Goal: Information Seeking & Learning: Learn about a topic

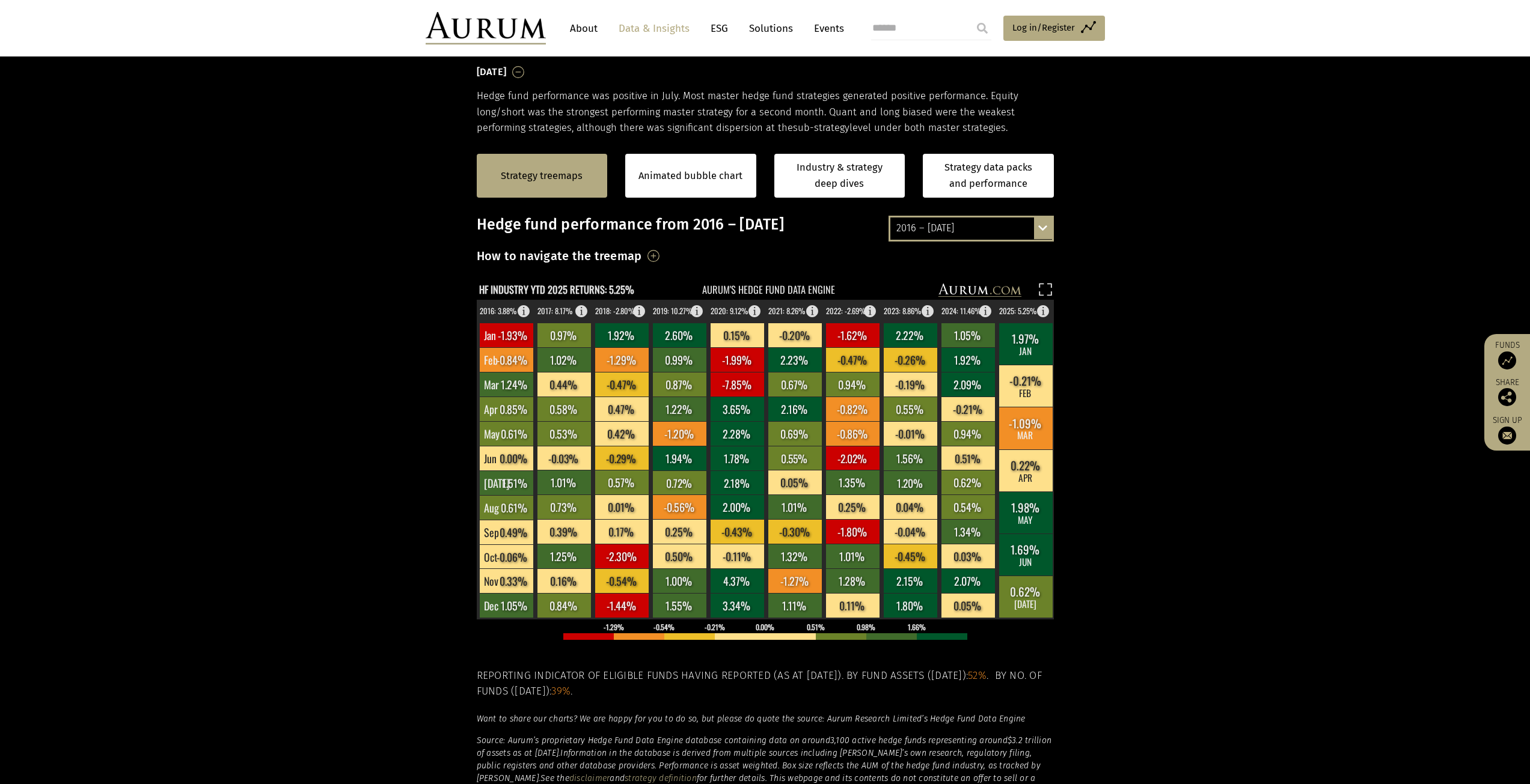
scroll to position [182, 0]
click at [861, 462] on rect at bounding box center [852, 457] width 54 height 24
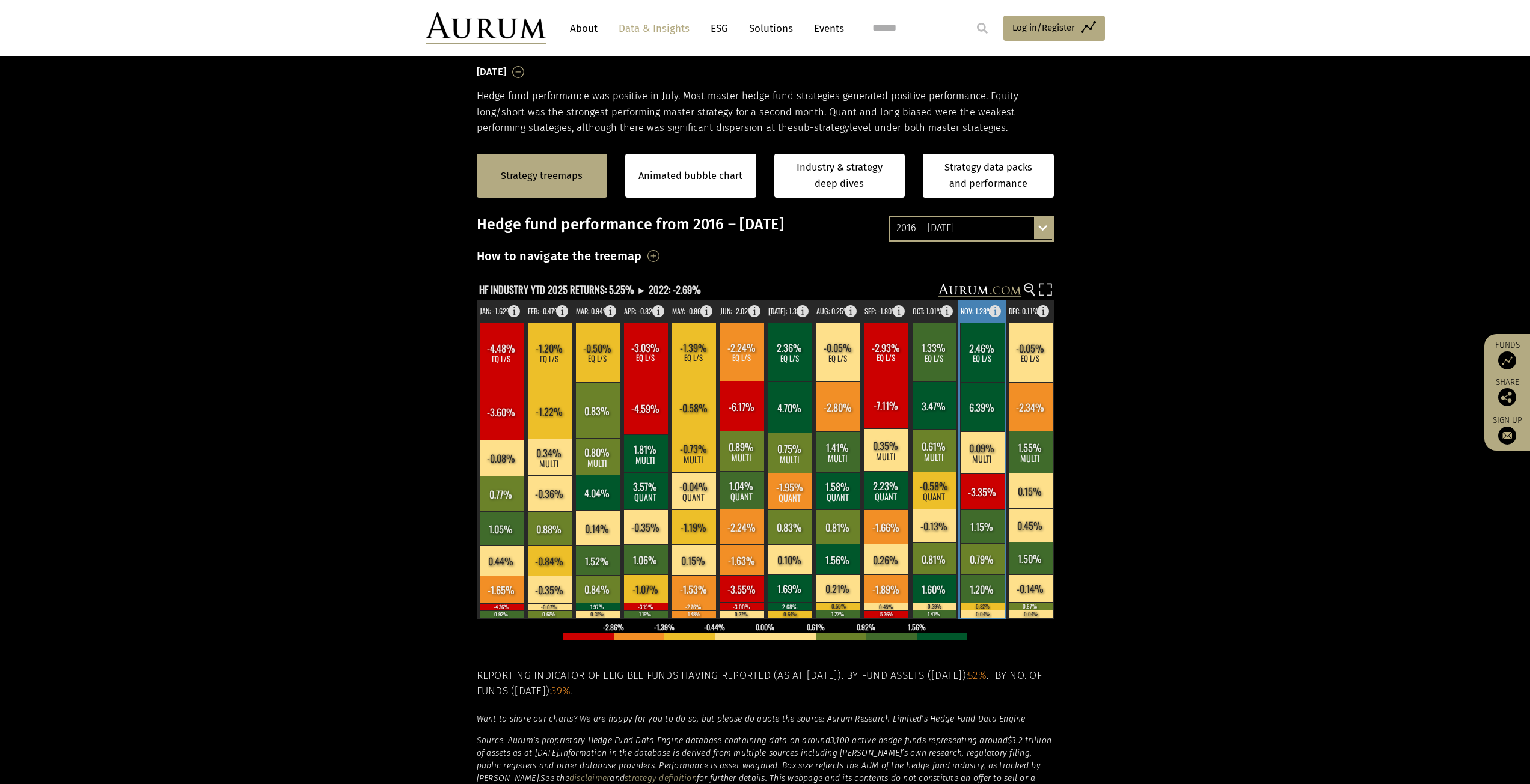
click at [974, 328] on rect at bounding box center [982, 352] width 44 height 60
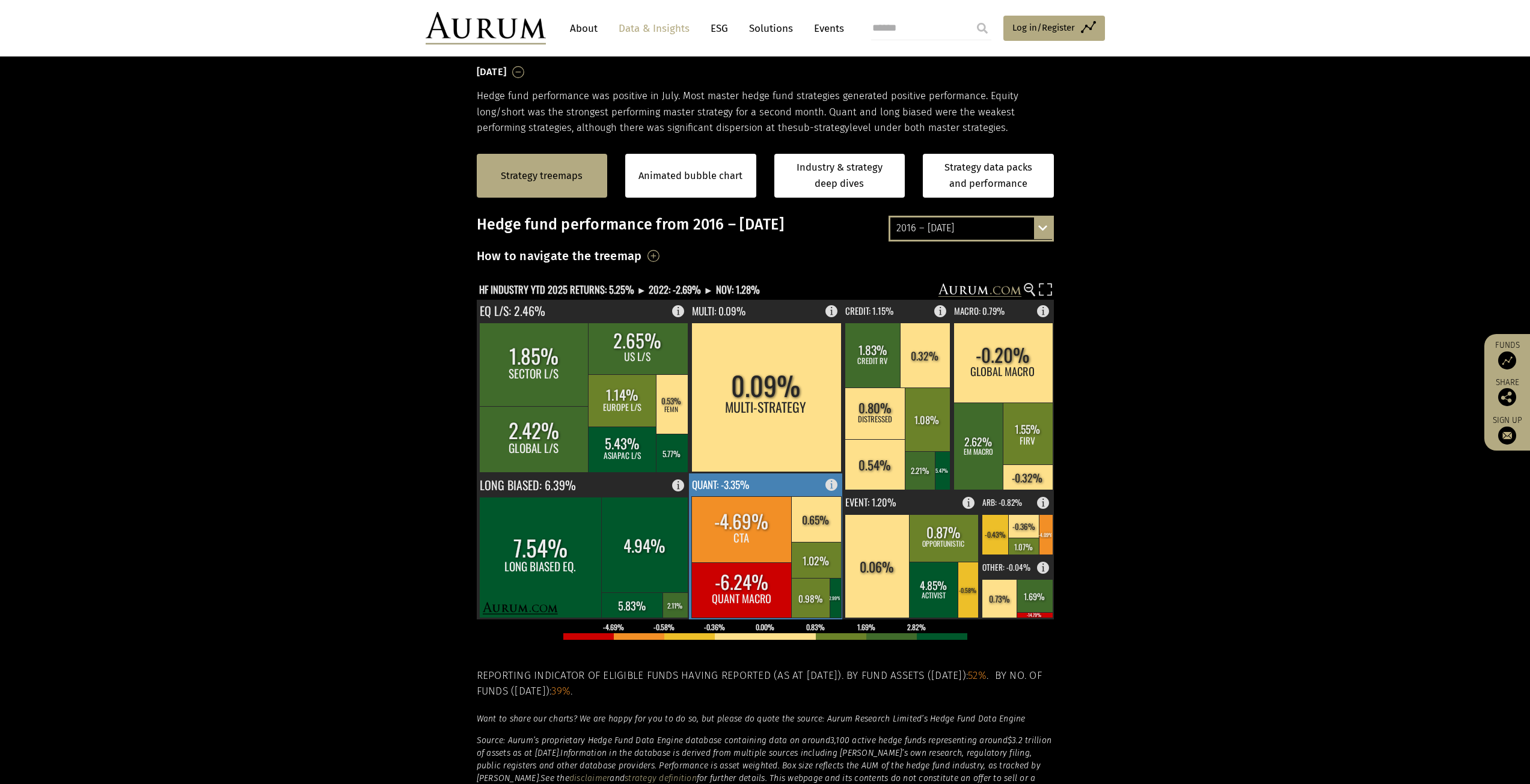
click at [786, 557] on rect at bounding box center [741, 529] width 101 height 66
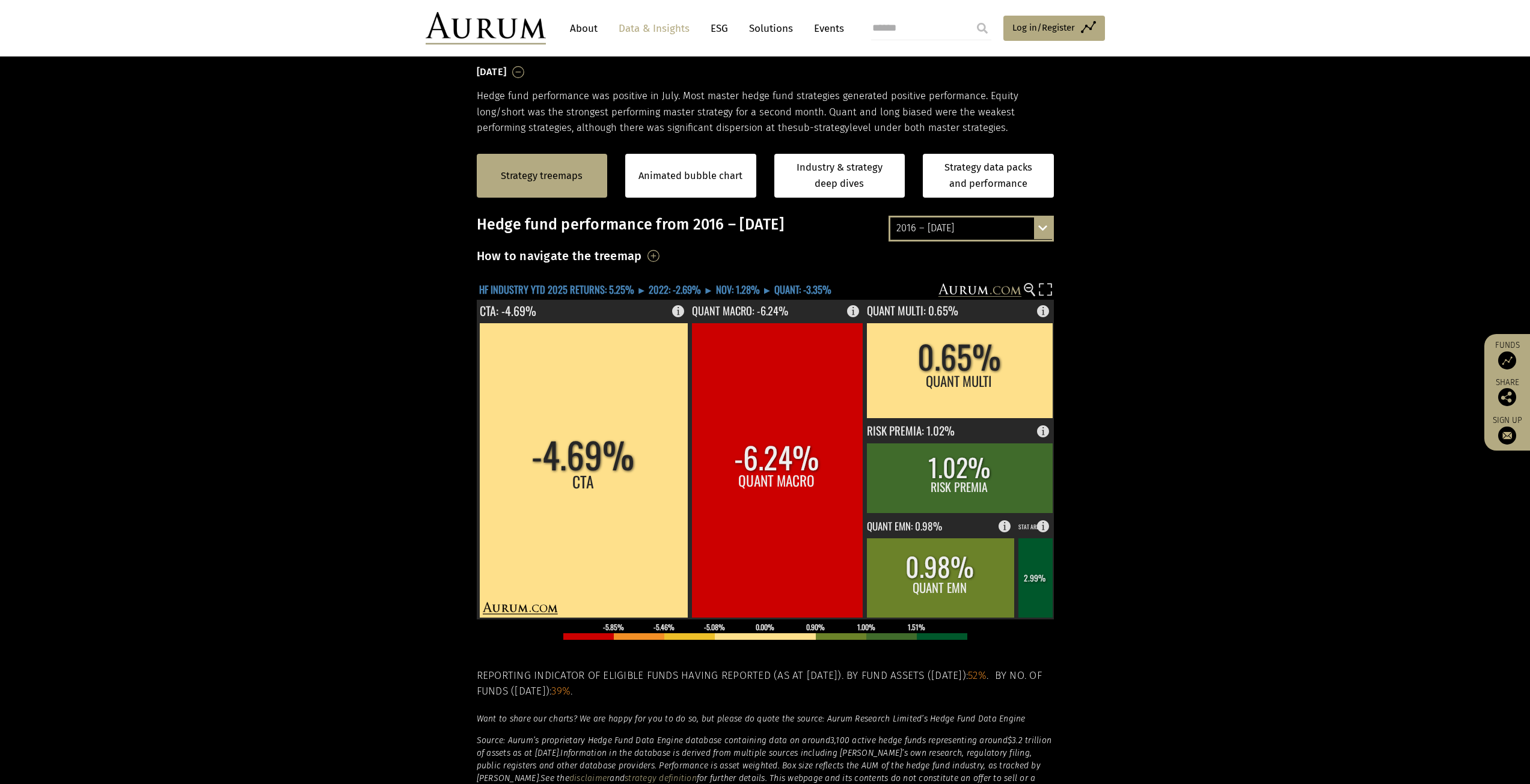
click at [725, 291] on text "HF INDUSTRY YTD 2025 RETURNS: 5.25% ► 2022: -2.69% ► NOV: 1.28% ► QUANT: -3.35%" at bounding box center [655, 289] width 352 height 15
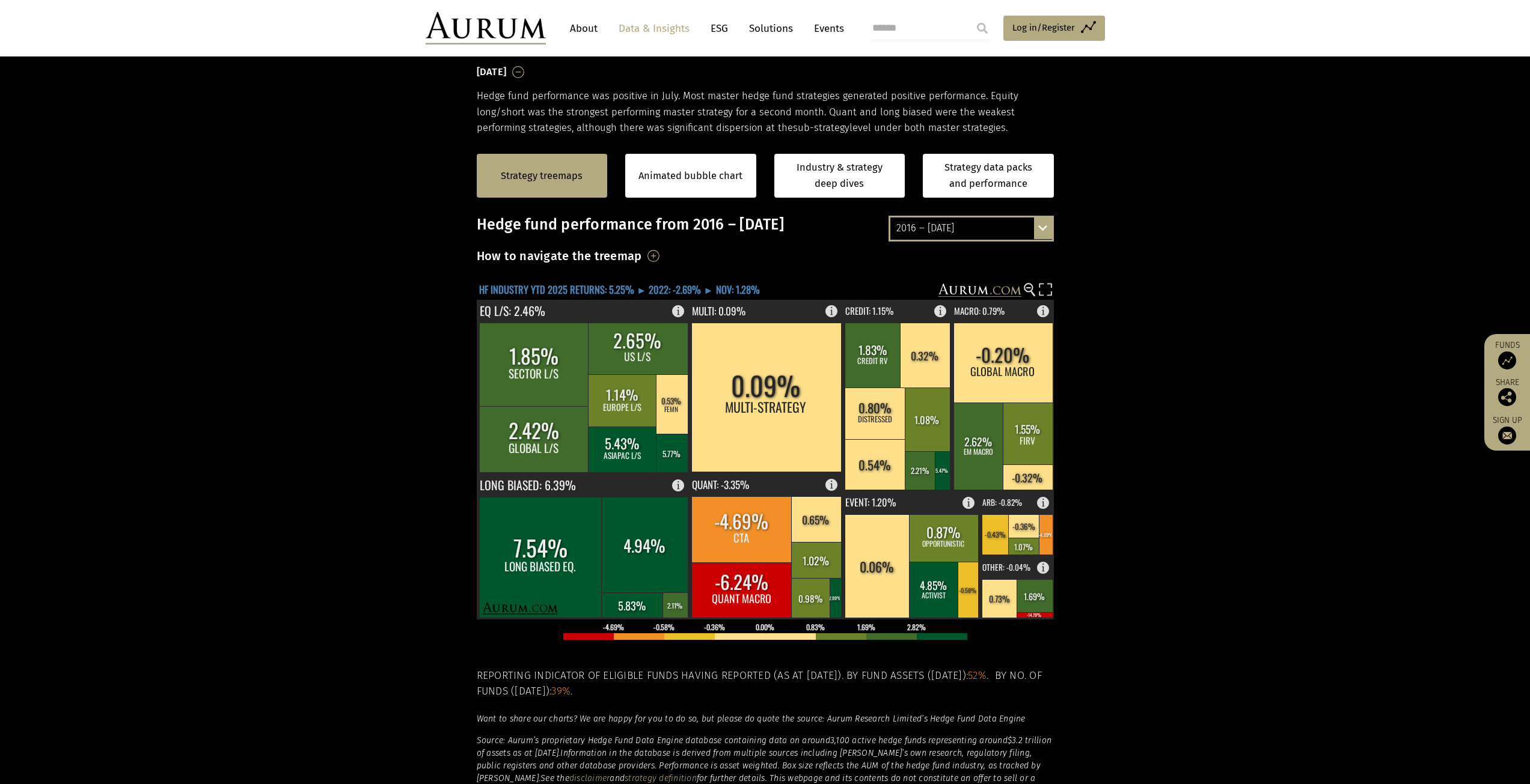
click at [686, 290] on text "HF INDUSTRY YTD 2025 RETURNS: 5.25% ► 2022: -2.69% ► NOV: 1.28%" at bounding box center [619, 289] width 280 height 15
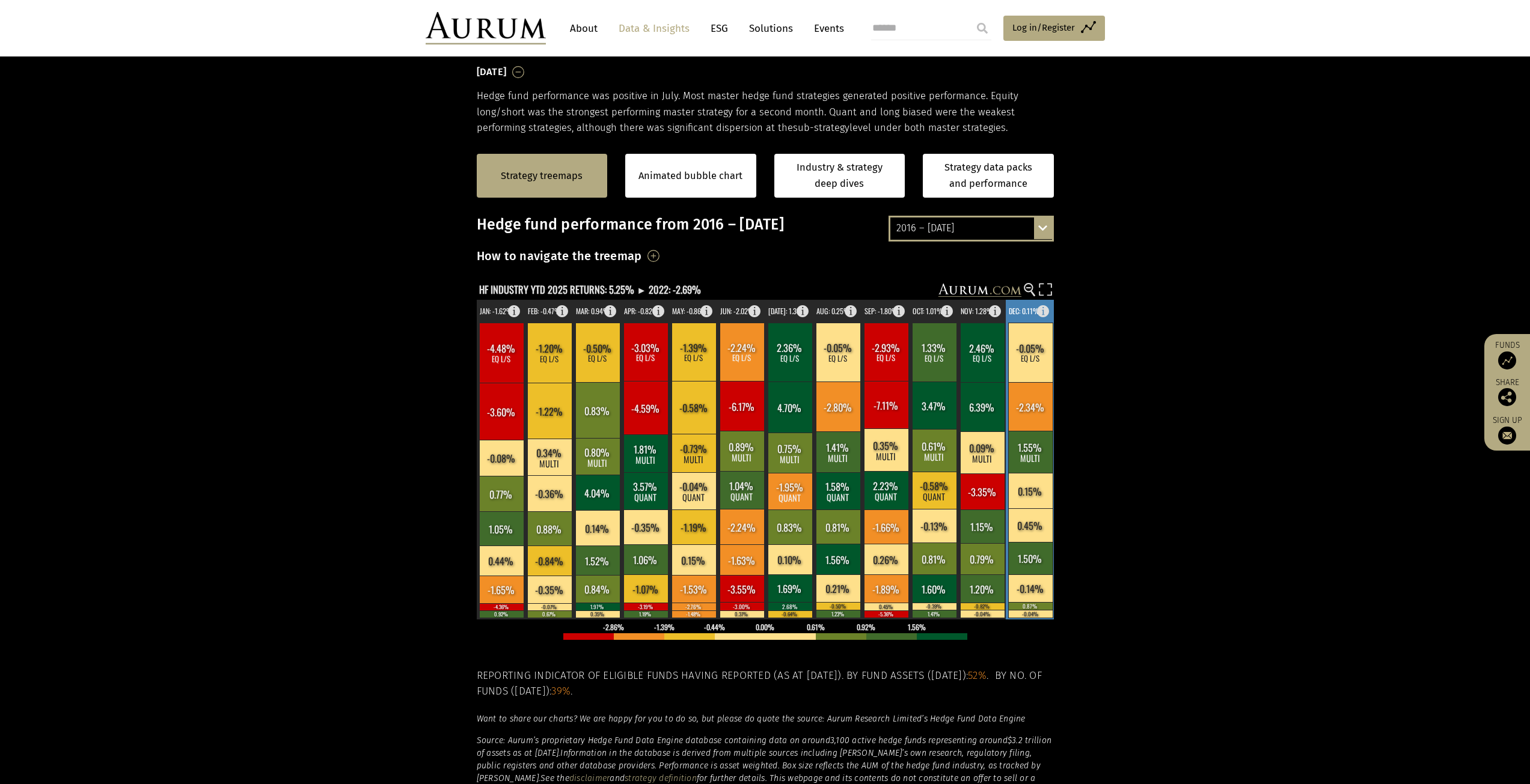
click at [1031, 415] on rect at bounding box center [1030, 406] width 44 height 49
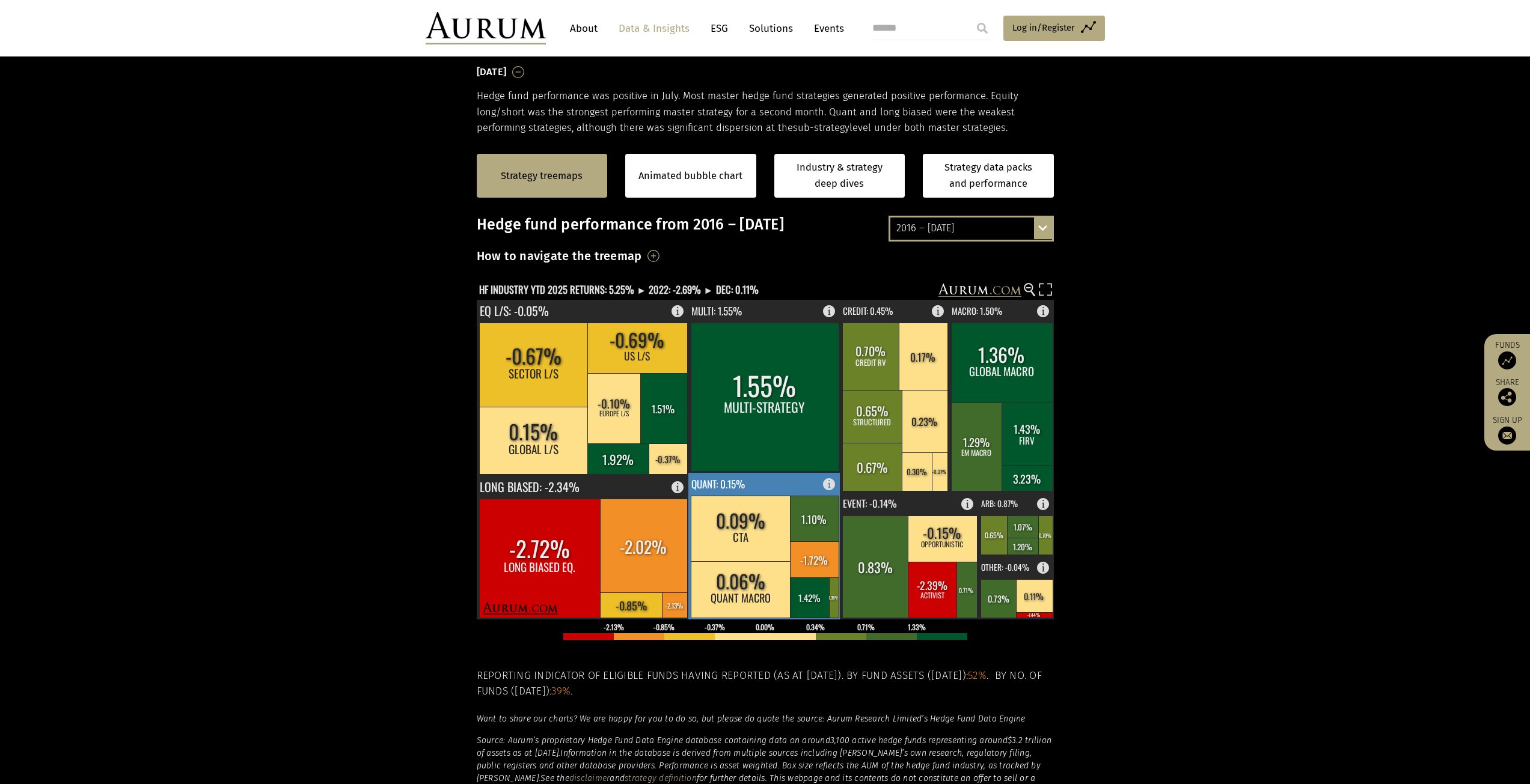
click at [773, 544] on rect at bounding box center [741, 528] width 100 height 66
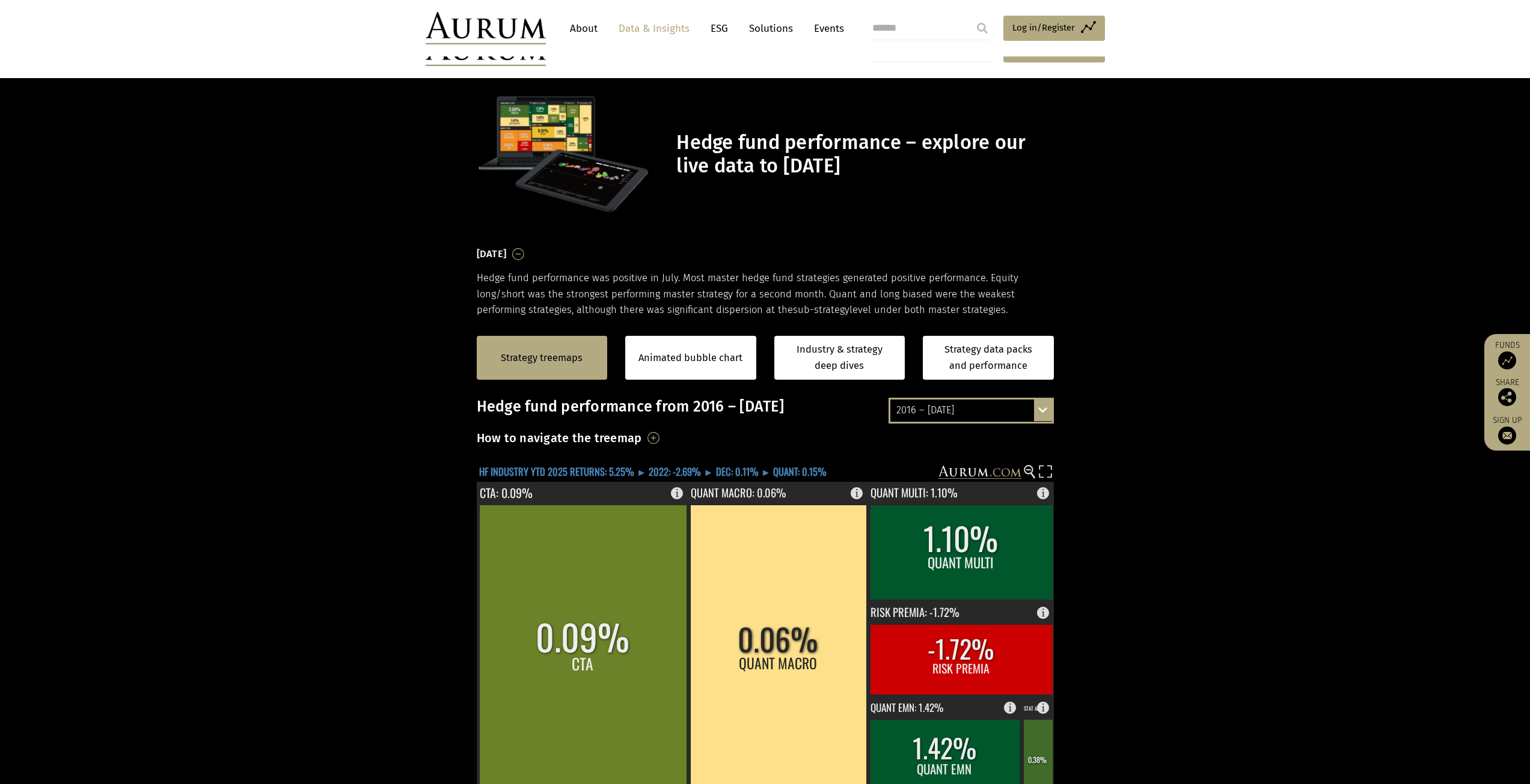
scroll to position [182, 0]
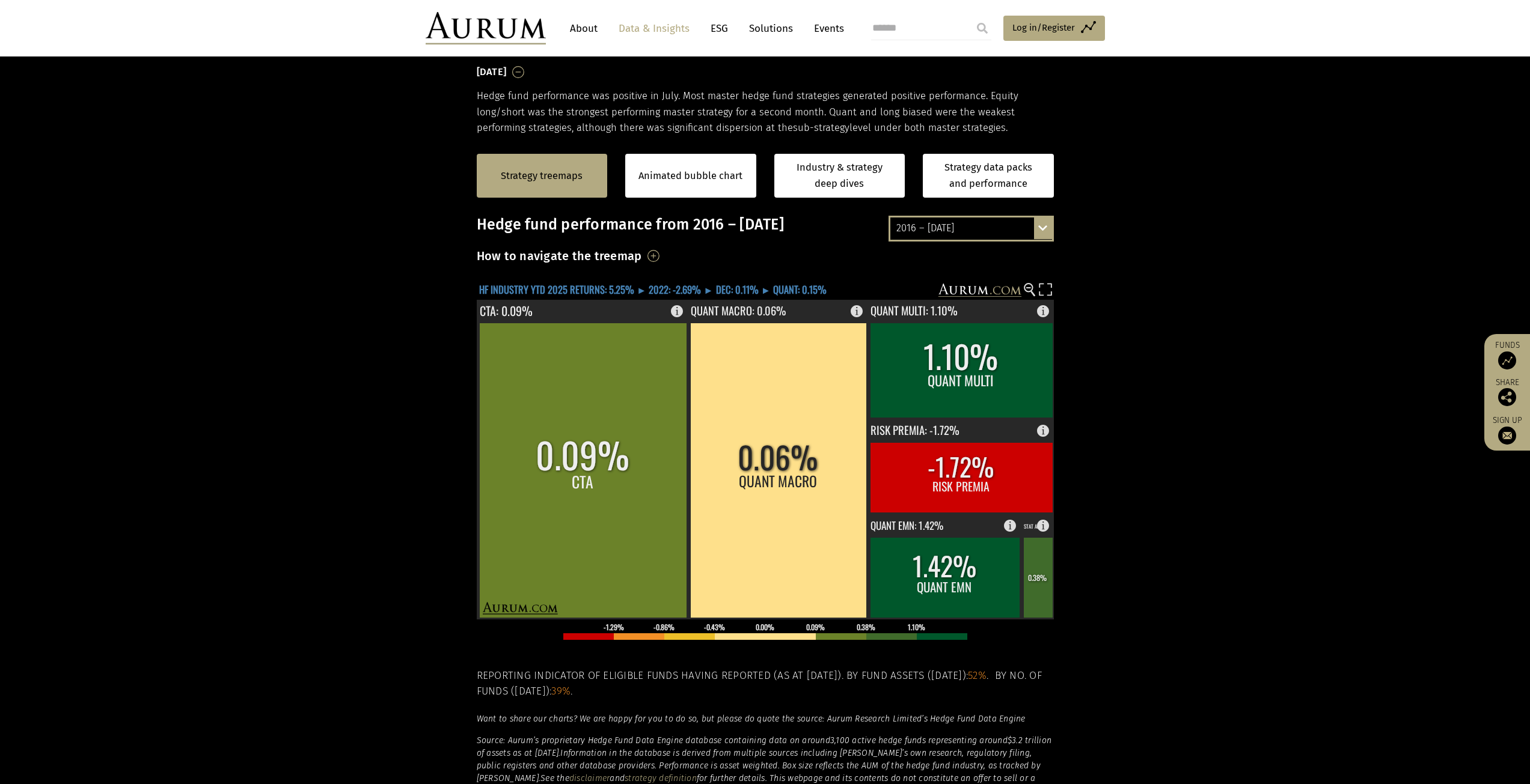
click at [679, 288] on text "HF INDUSTRY YTD 2025 RETURNS: 5.25% ► 2022: -2.69% ► DEC: 0.11% ► QUANT: 0.15%" at bounding box center [652, 289] width 347 height 15
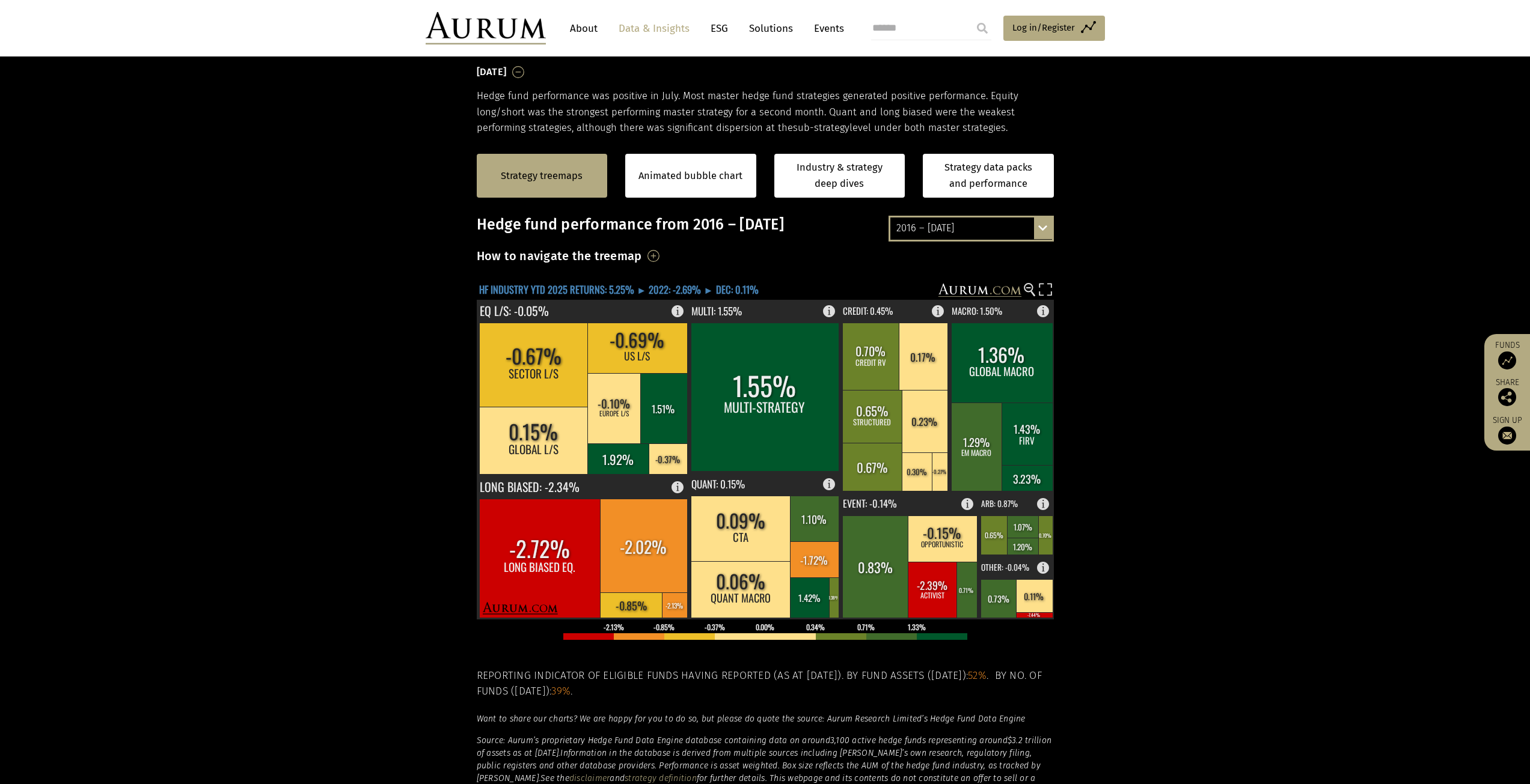
click at [621, 290] on text "HF INDUSTRY YTD 2025 RETURNS: 5.25% ► 2022: -2.69% ► DEC: 0.11%" at bounding box center [619, 289] width 280 height 15
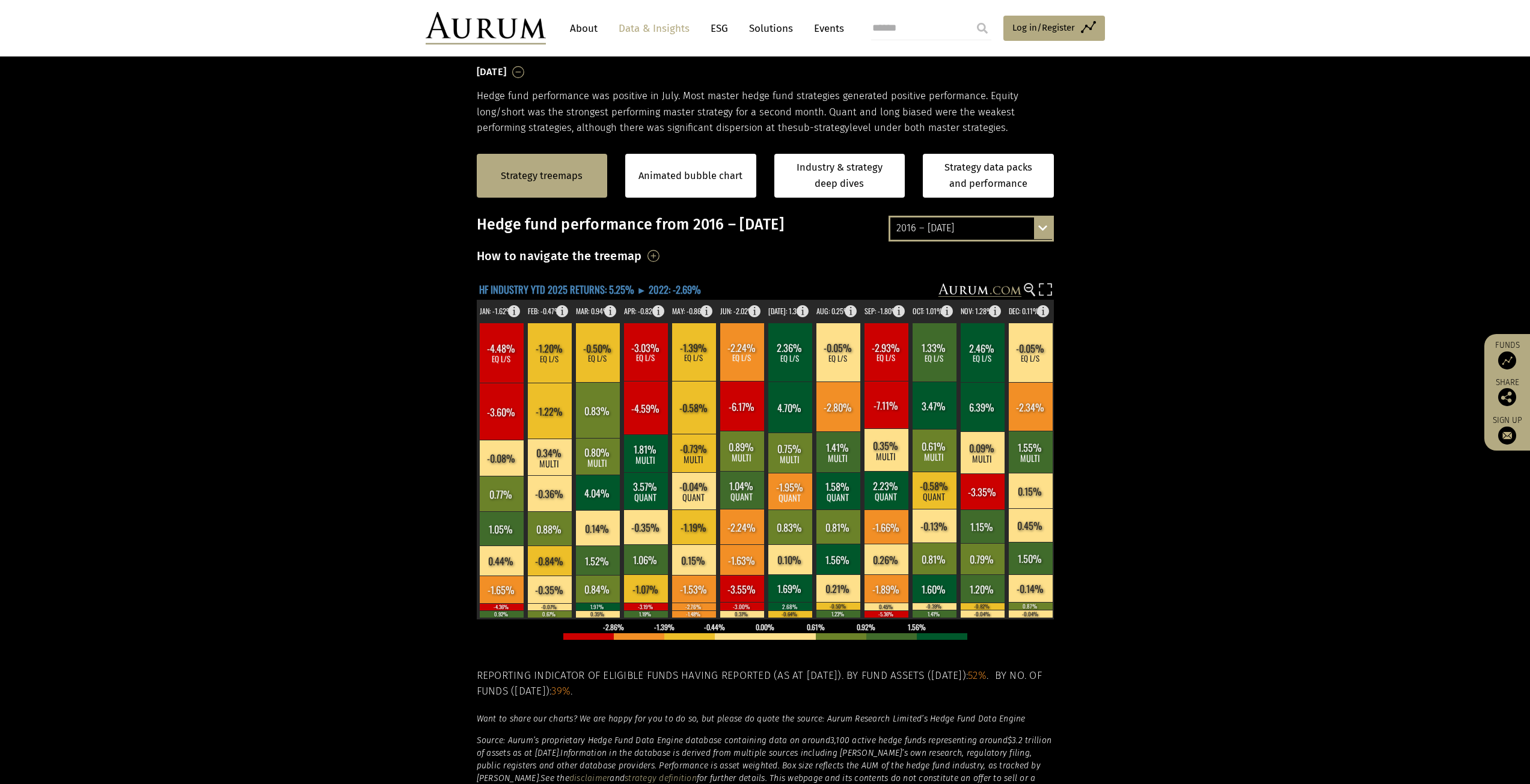
click at [611, 286] on text "HF INDUSTRY YTD 2025 RETURNS: 5.25% ► 2022: -2.69%" at bounding box center [590, 289] width 222 height 15
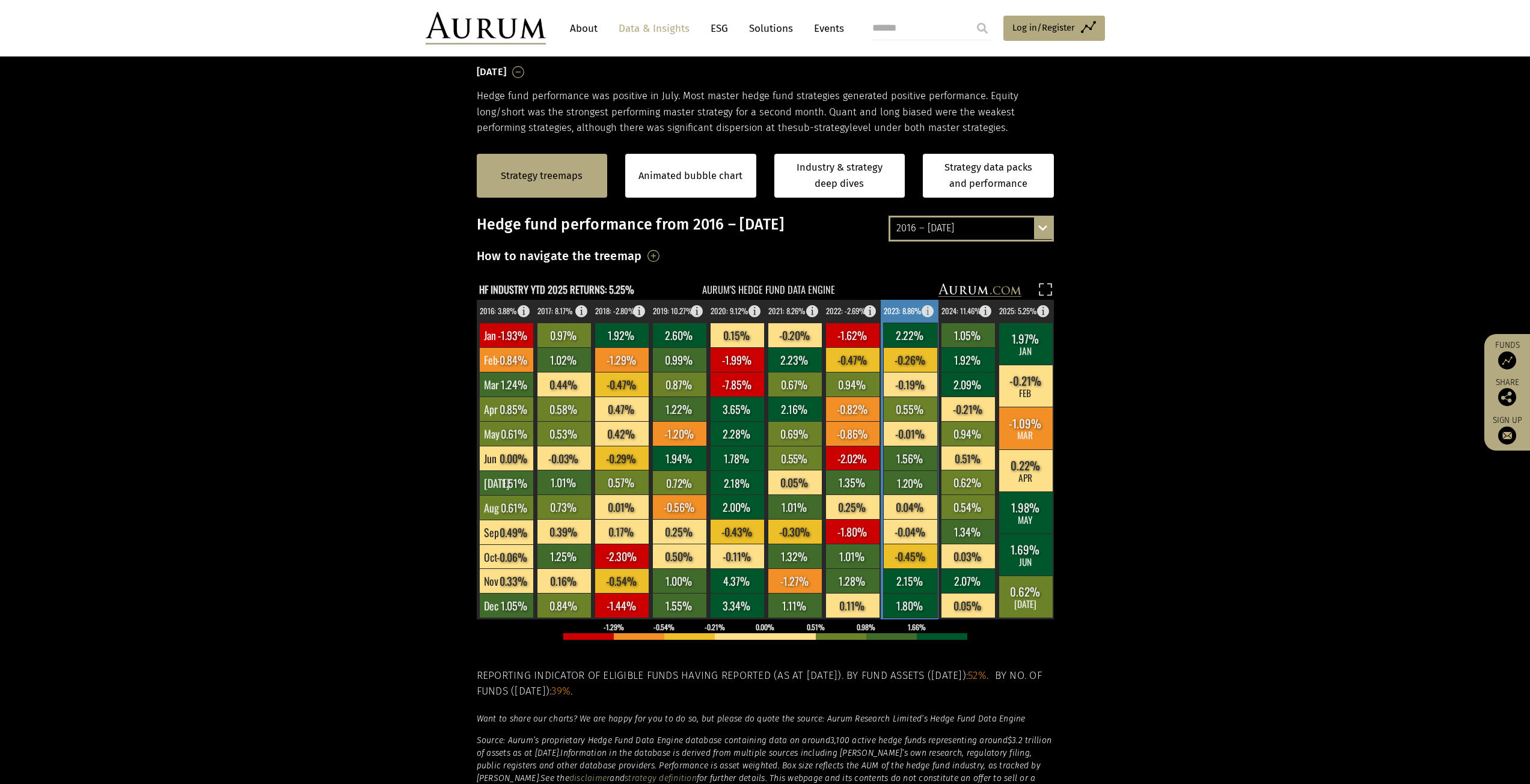
click at [904, 347] on rect at bounding box center [910, 335] width 54 height 25
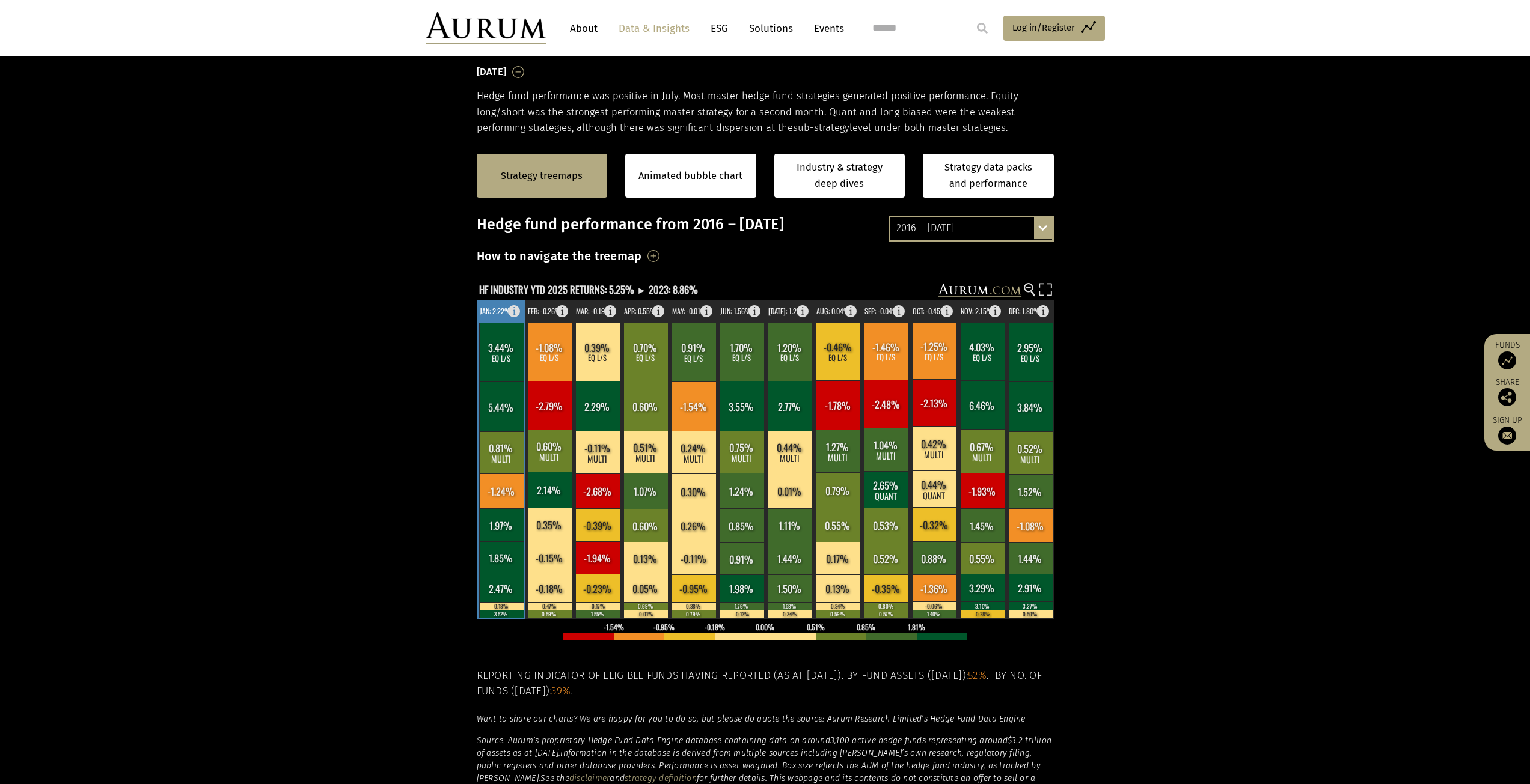
click at [502, 348] on rect at bounding box center [501, 352] width 44 height 59
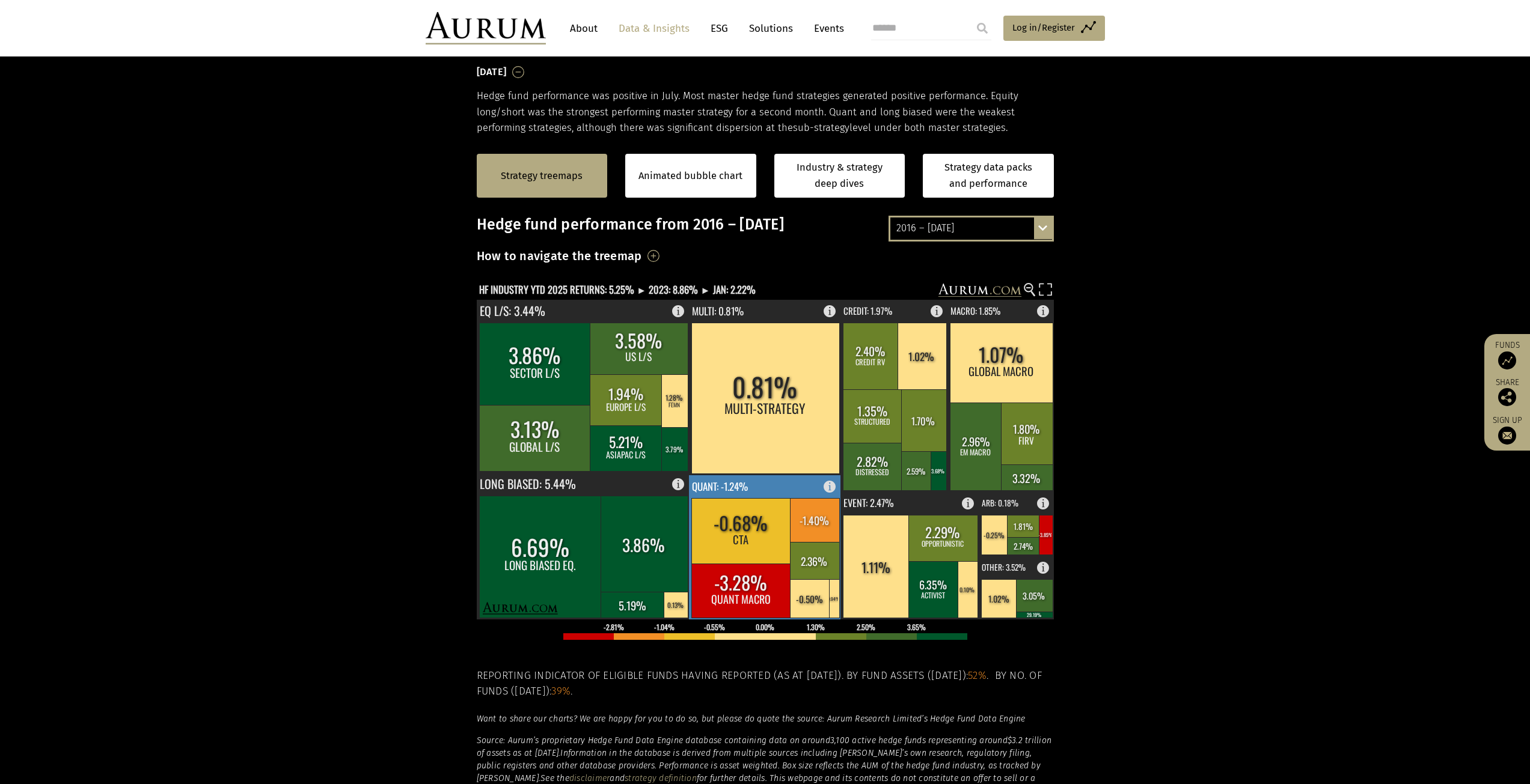
click at [776, 510] on rect at bounding box center [741, 531] width 100 height 66
